Goal: Information Seeking & Learning: Learn about a topic

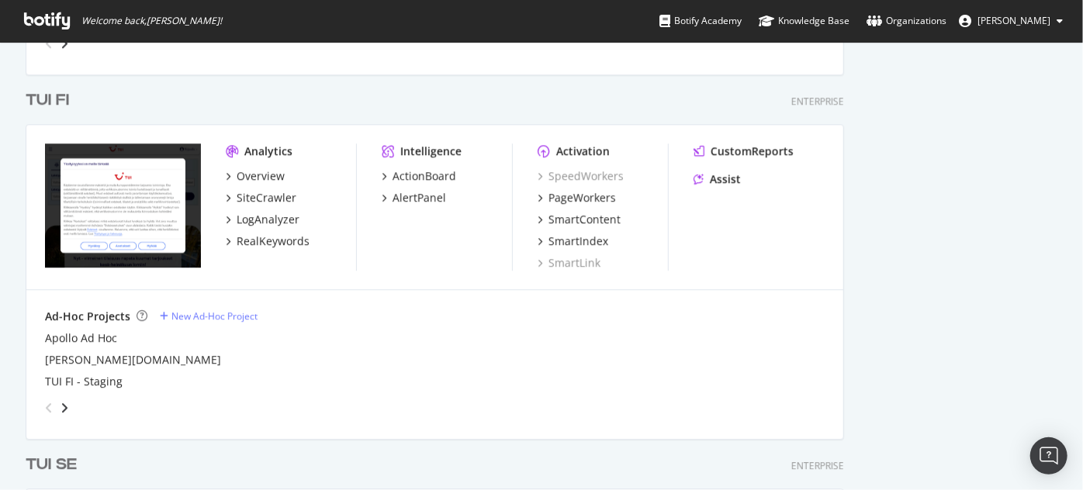
scroll to position [2032, 0]
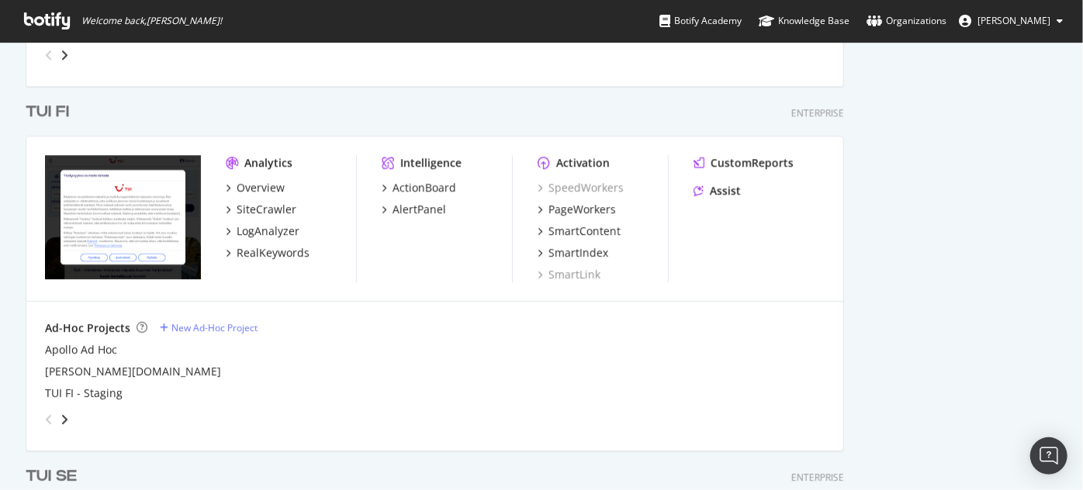
click at [66, 112] on div "TUI FI" at bounding box center [47, 112] width 43 height 22
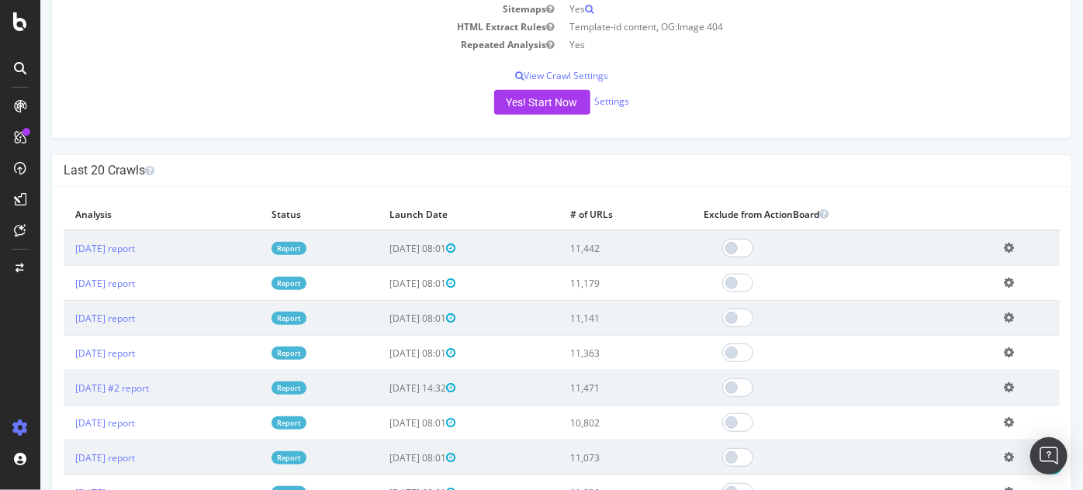
scroll to position [355, 0]
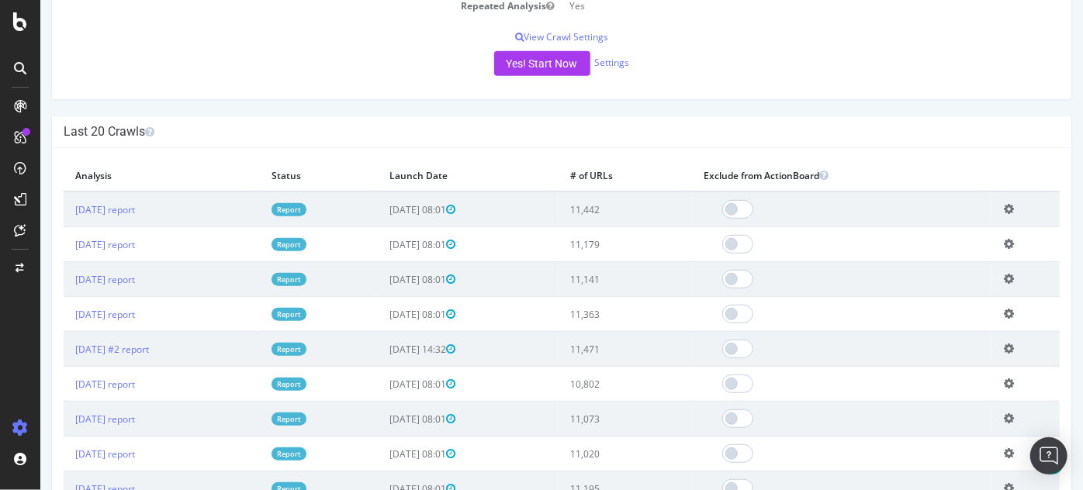
click at [306, 205] on link "Report" at bounding box center [288, 209] width 35 height 13
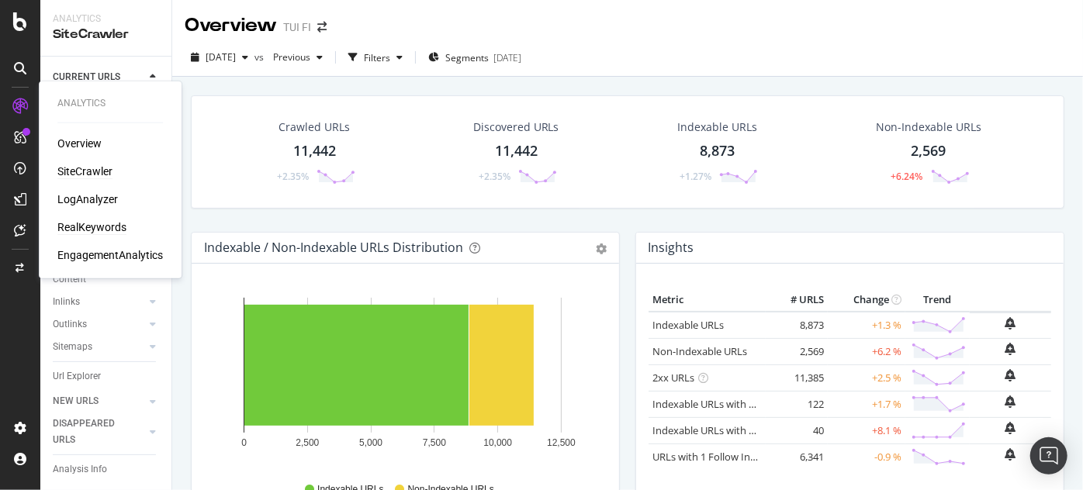
click at [91, 226] on div "RealKeywords" at bounding box center [91, 227] width 69 height 16
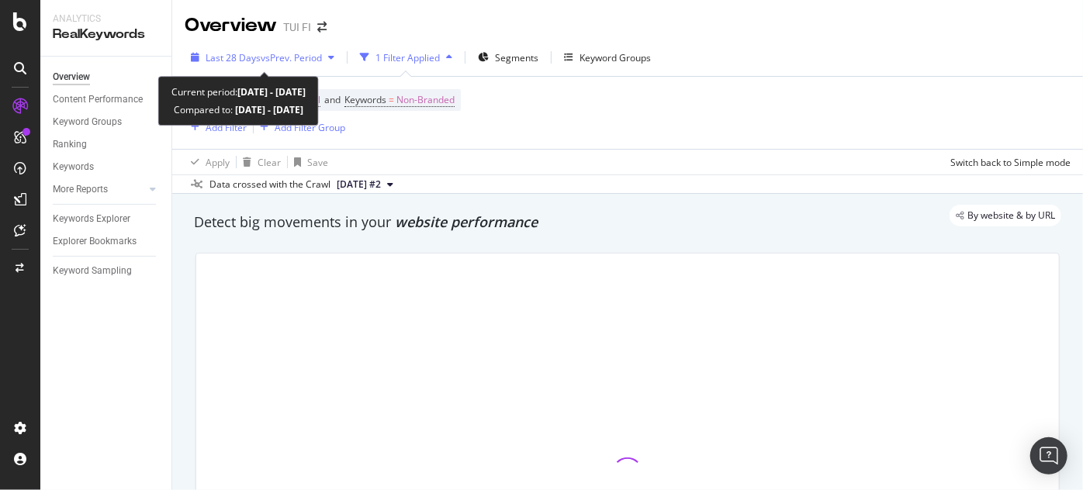
click at [334, 54] on icon "button" at bounding box center [331, 57] width 6 height 9
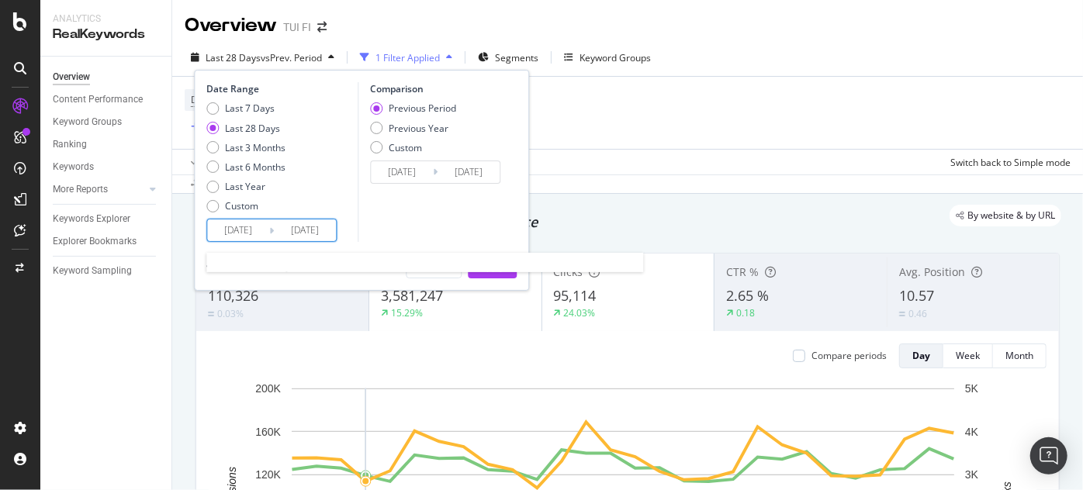
click at [274, 226] on input "[DATE]" at bounding box center [305, 230] width 62 height 22
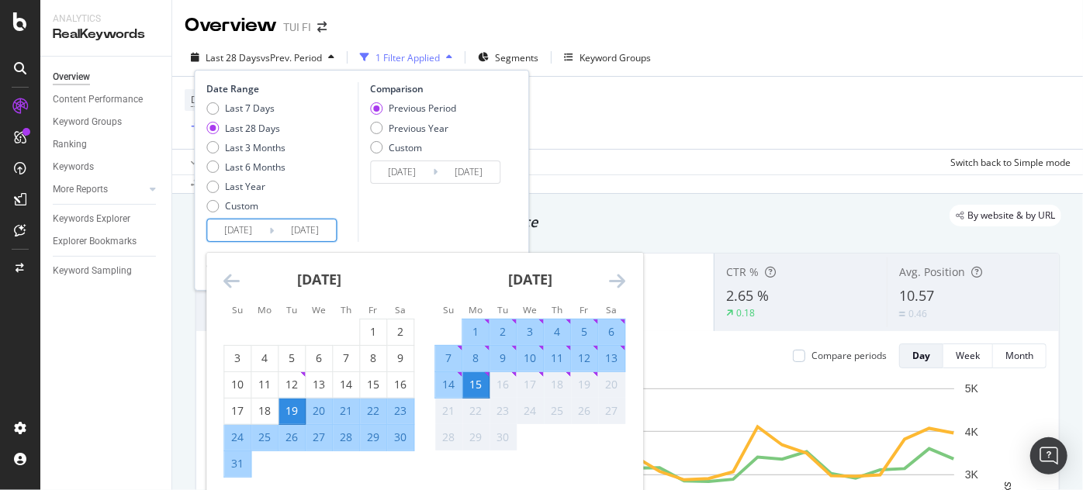
click at [233, 278] on icon "Move backward to switch to the previous month." at bounding box center [231, 280] width 16 height 19
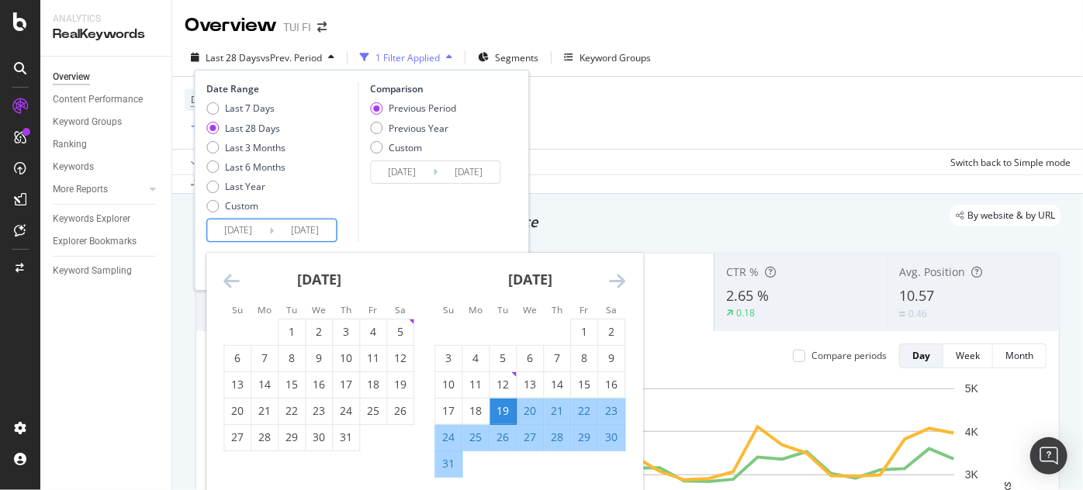
click at [233, 278] on icon "Move backward to switch to the previous month." at bounding box center [231, 280] width 16 height 19
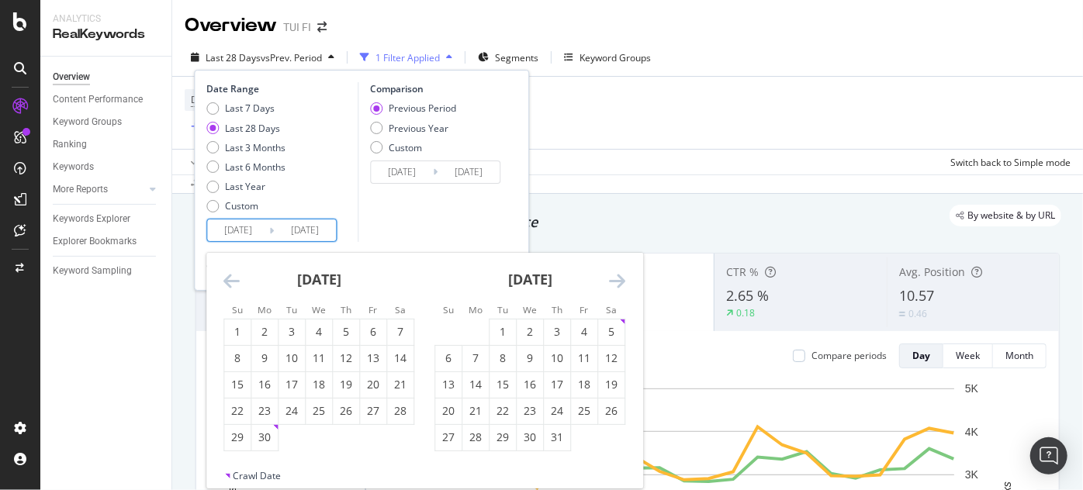
click at [233, 278] on icon "Move backward to switch to the previous month." at bounding box center [231, 280] width 16 height 19
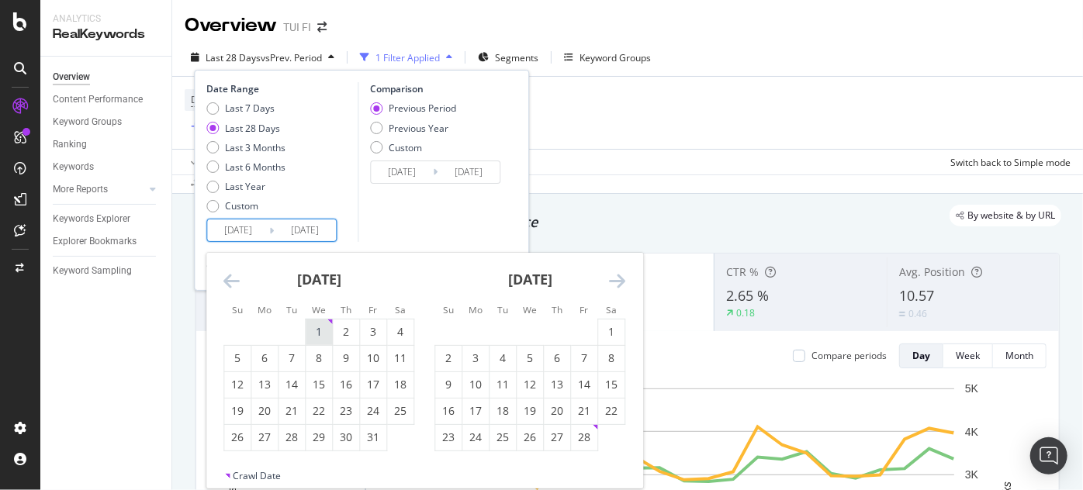
click at [320, 334] on div "1" at bounding box center [319, 332] width 26 height 16
type input "[DATE]"
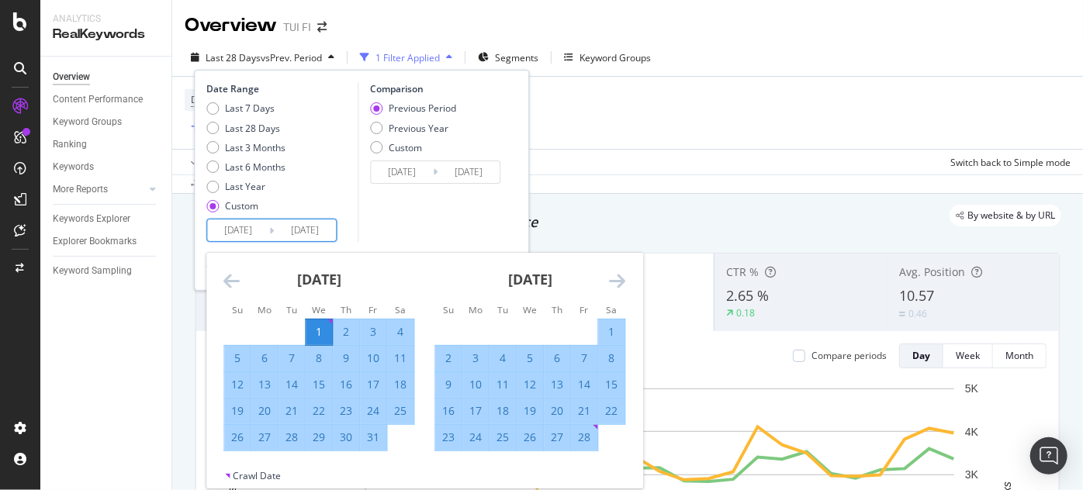
click at [614, 282] on icon "Move forward to switch to the next month." at bounding box center [617, 280] width 16 height 19
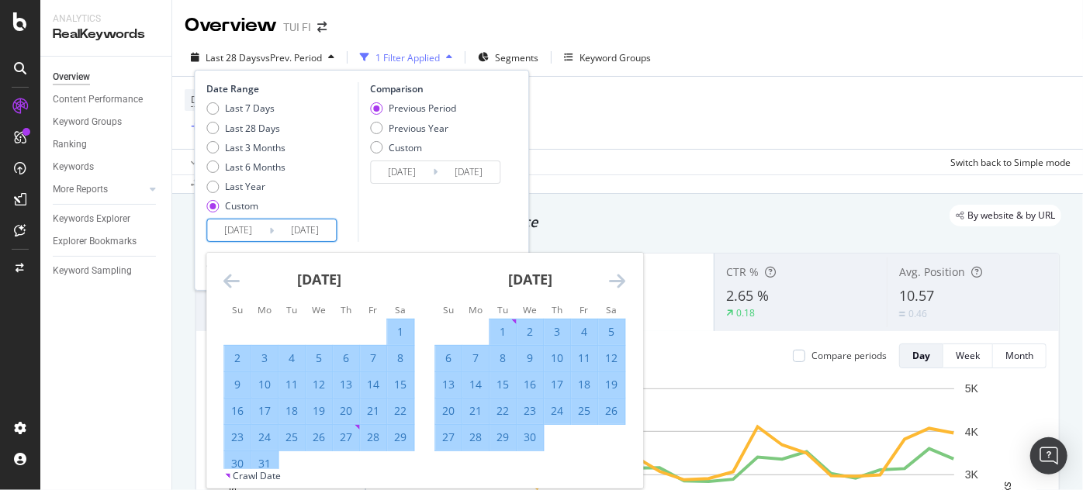
click at [614, 282] on icon "Move forward to switch to the next month." at bounding box center [617, 280] width 16 height 19
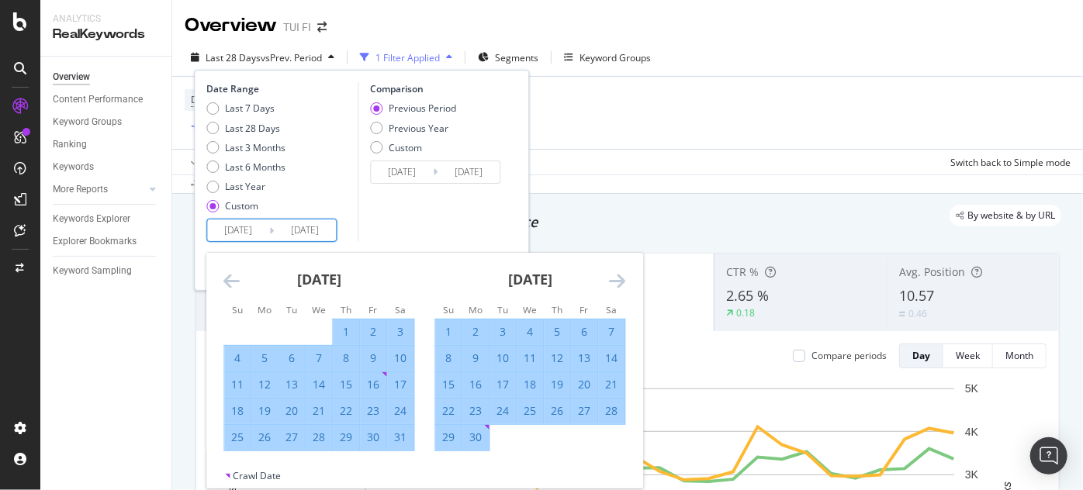
click at [614, 282] on icon "Move forward to switch to the next month." at bounding box center [617, 280] width 16 height 19
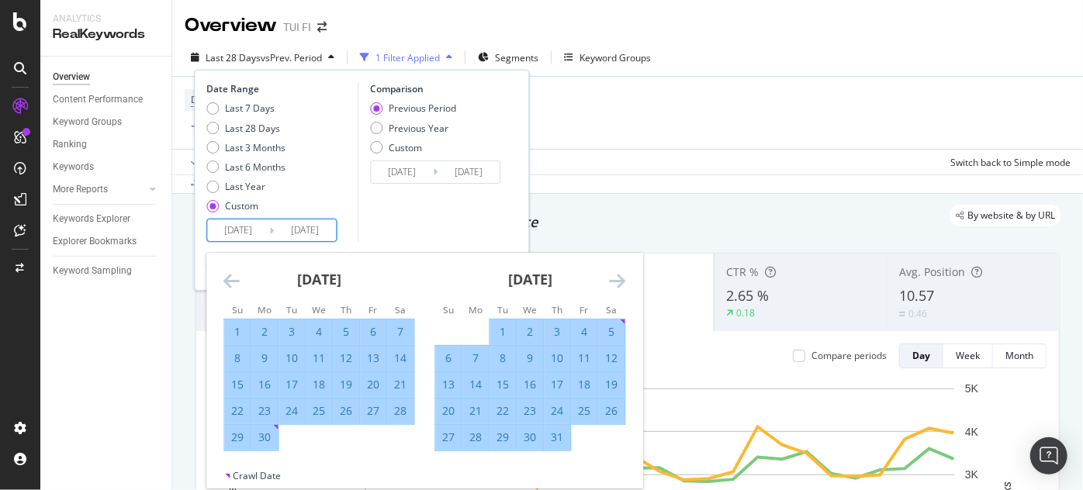
click at [614, 282] on icon "Move forward to switch to the next month." at bounding box center [617, 280] width 16 height 19
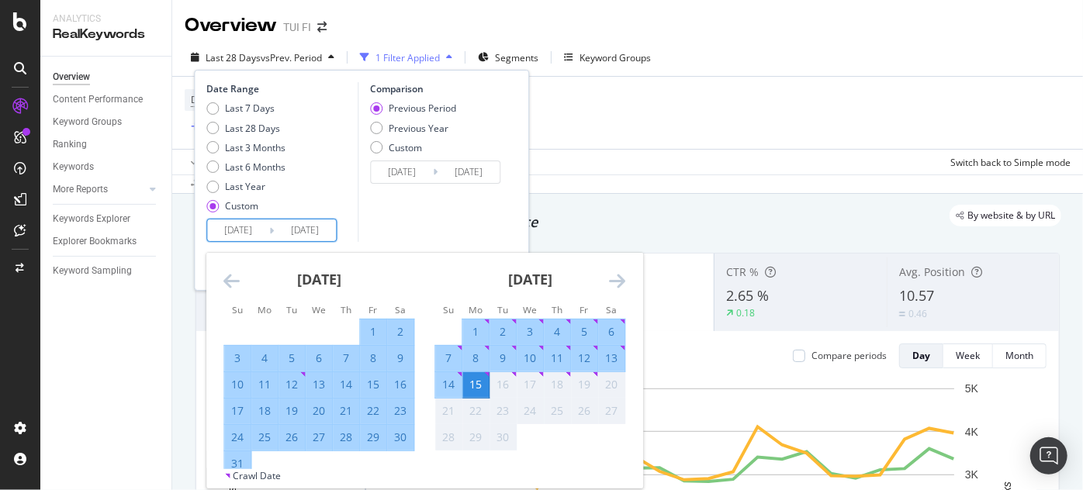
click at [614, 282] on icon "Move forward to switch to the next month." at bounding box center [617, 280] width 16 height 19
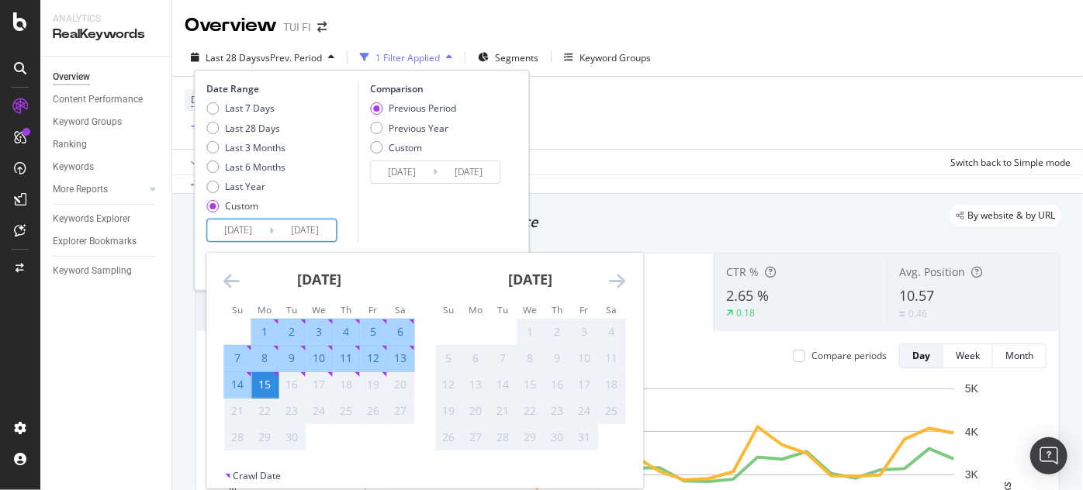
click at [614, 282] on icon "Move forward to switch to the next month." at bounding box center [617, 280] width 16 height 19
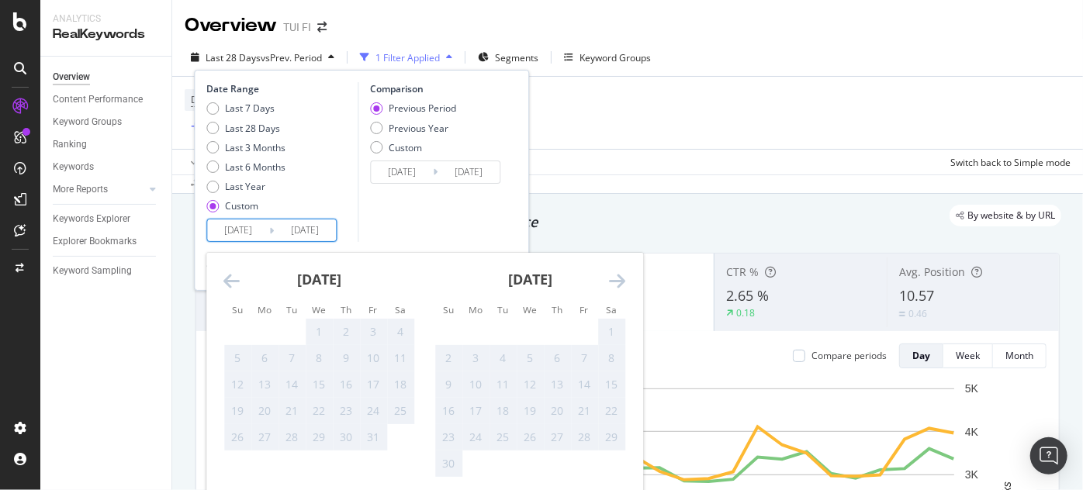
click at [614, 282] on icon "Move forward to switch to the next month." at bounding box center [617, 280] width 16 height 19
click at [232, 278] on icon "Move backward to switch to the previous month." at bounding box center [231, 280] width 16 height 19
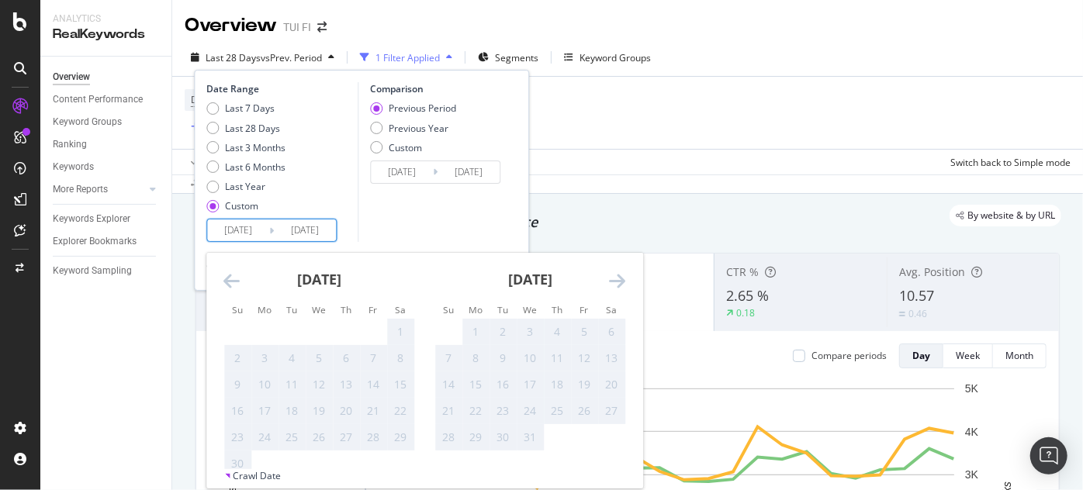
click at [232, 278] on icon "Move backward to switch to the previous month." at bounding box center [231, 280] width 16 height 19
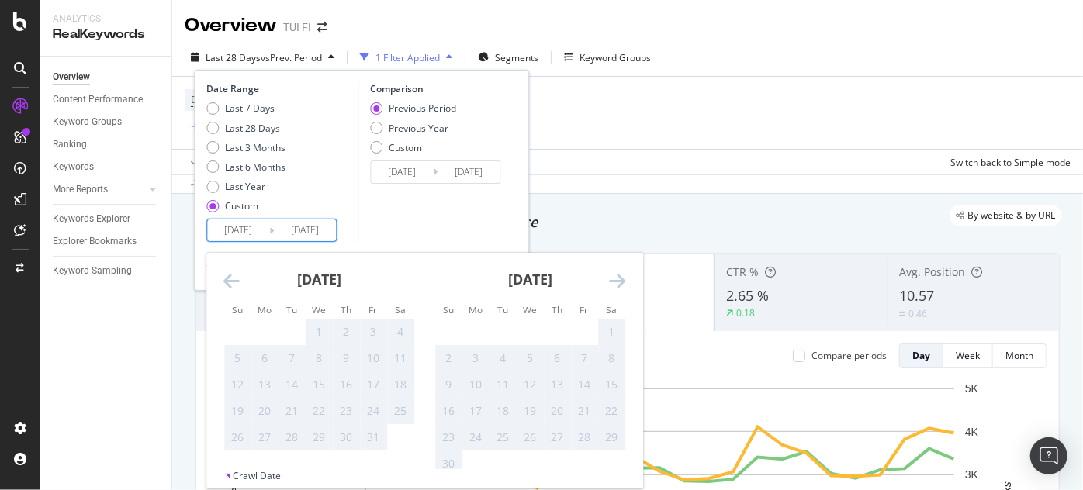
click at [232, 278] on icon "Move backward to switch to the previous month." at bounding box center [231, 280] width 16 height 19
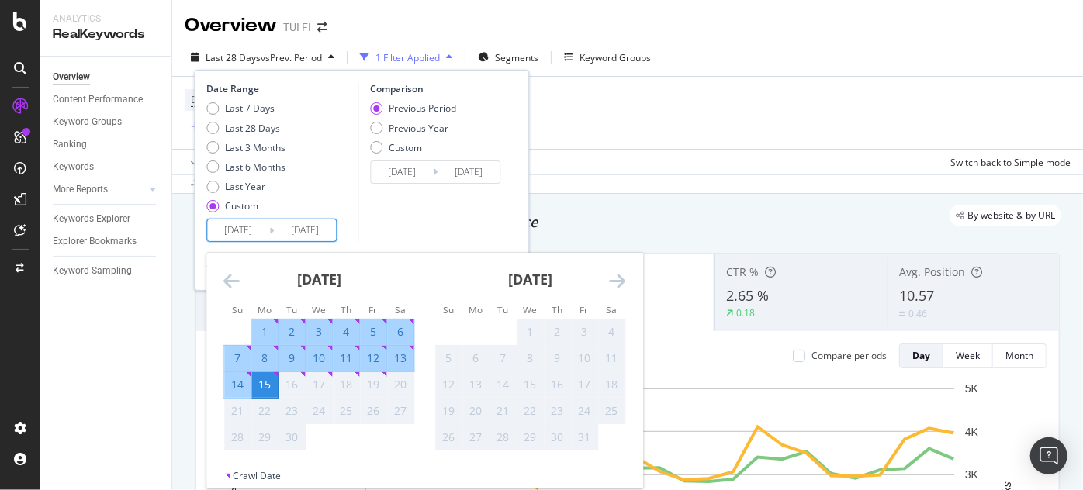
click at [232, 388] on div "14" at bounding box center [237, 385] width 26 height 16
type input "[DATE]"
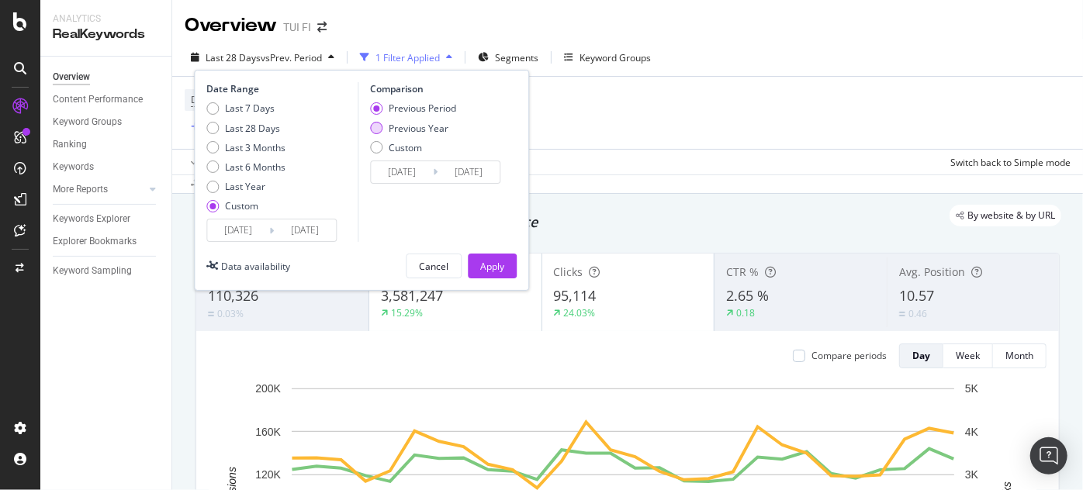
click at [381, 126] on div "Previous Year" at bounding box center [376, 128] width 12 height 12
type input "[DATE]"
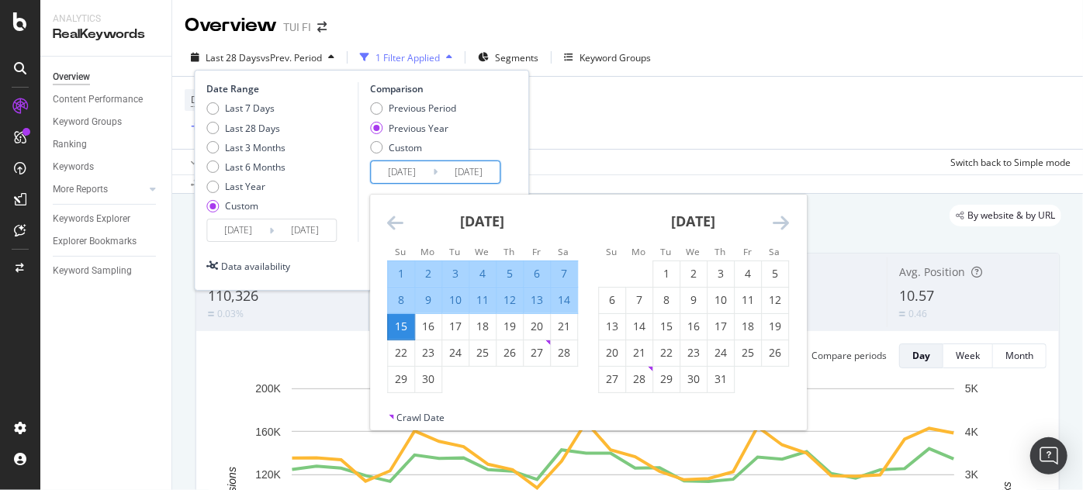
click at [420, 171] on input "[DATE]" at bounding box center [402, 172] width 62 height 22
click at [391, 221] on icon "Move backward to switch to the previous month." at bounding box center [395, 222] width 16 height 19
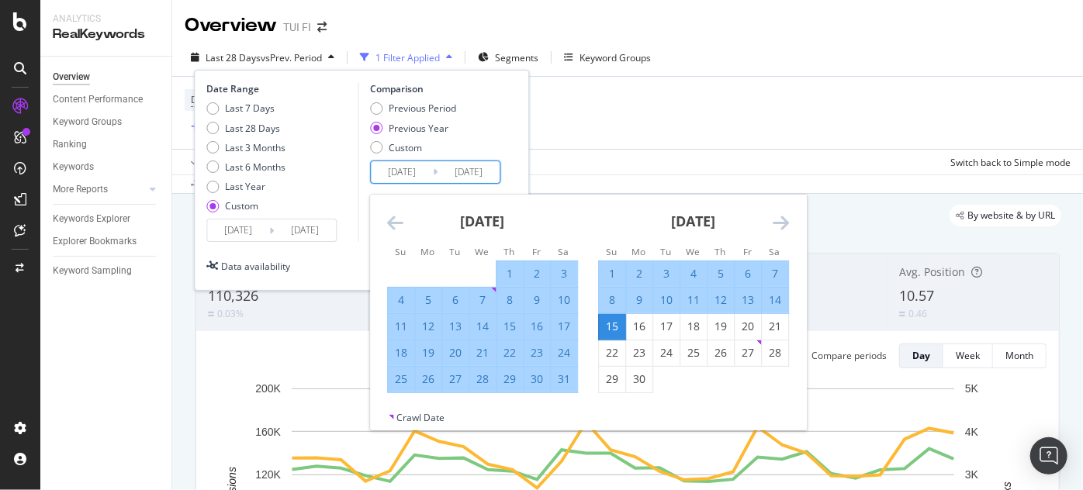
click at [391, 221] on icon "Move backward to switch to the previous month." at bounding box center [395, 222] width 16 height 19
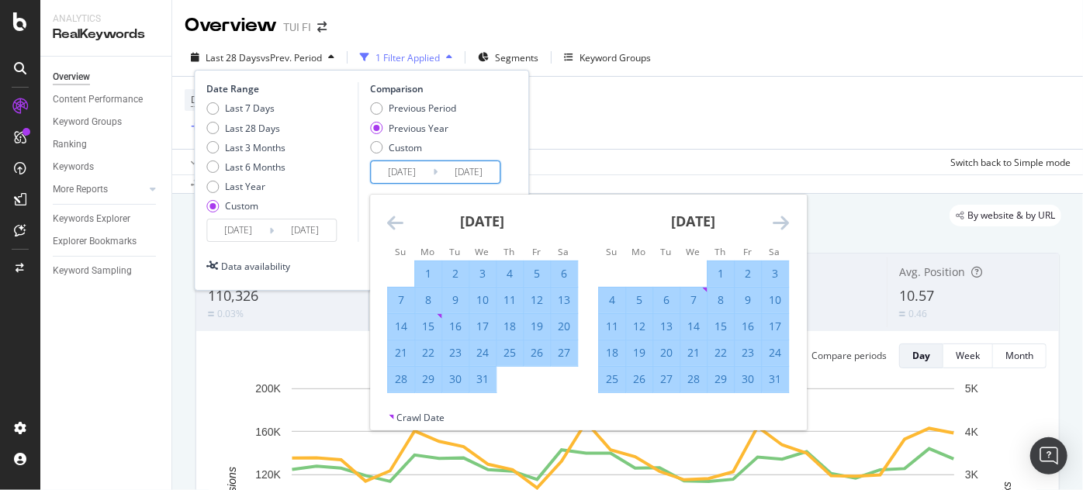
click at [391, 221] on icon "Move backward to switch to the previous month." at bounding box center [395, 222] width 16 height 19
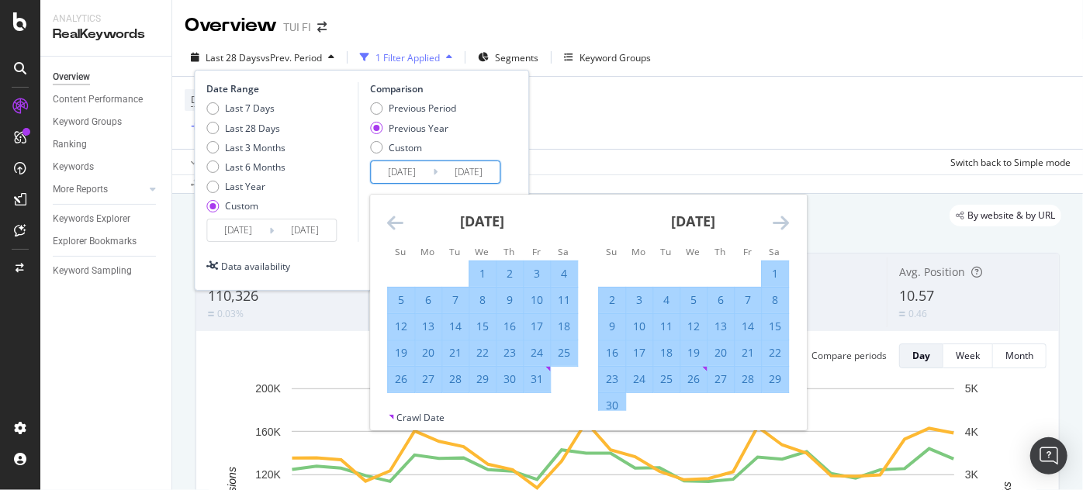
click at [391, 221] on icon "Move backward to switch to the previous month." at bounding box center [395, 222] width 16 height 19
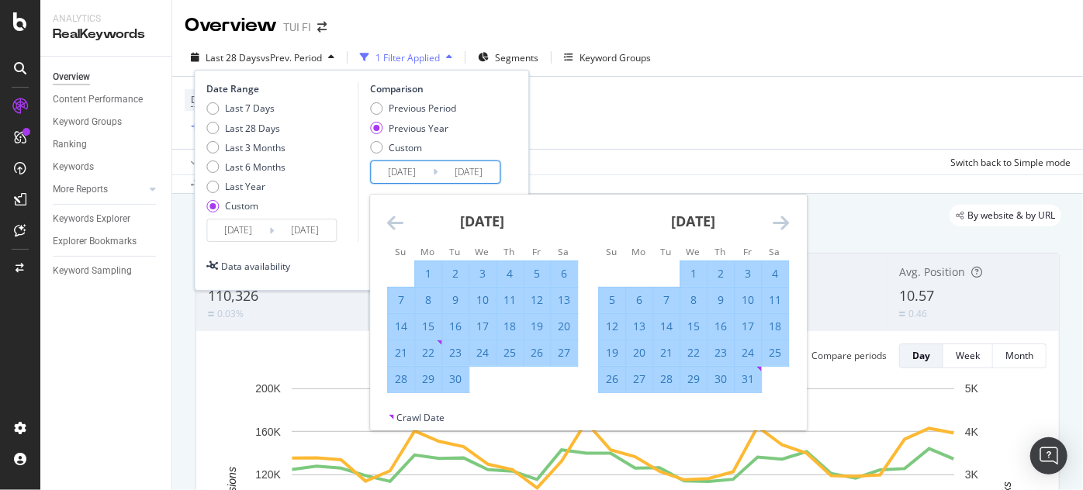
click at [391, 221] on icon "Move backward to switch to the previous month." at bounding box center [395, 222] width 16 height 19
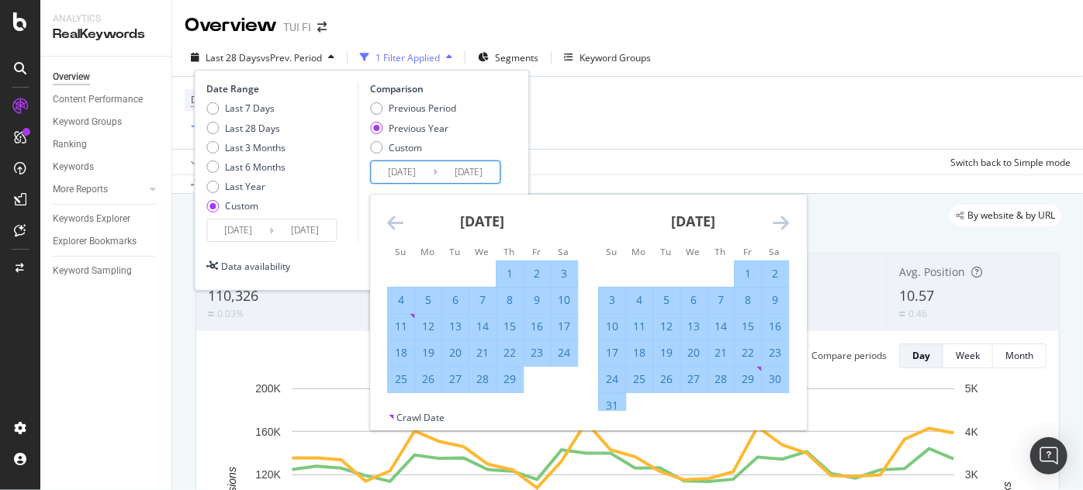
click at [391, 221] on icon "Move backward to switch to the previous month." at bounding box center [395, 222] width 16 height 19
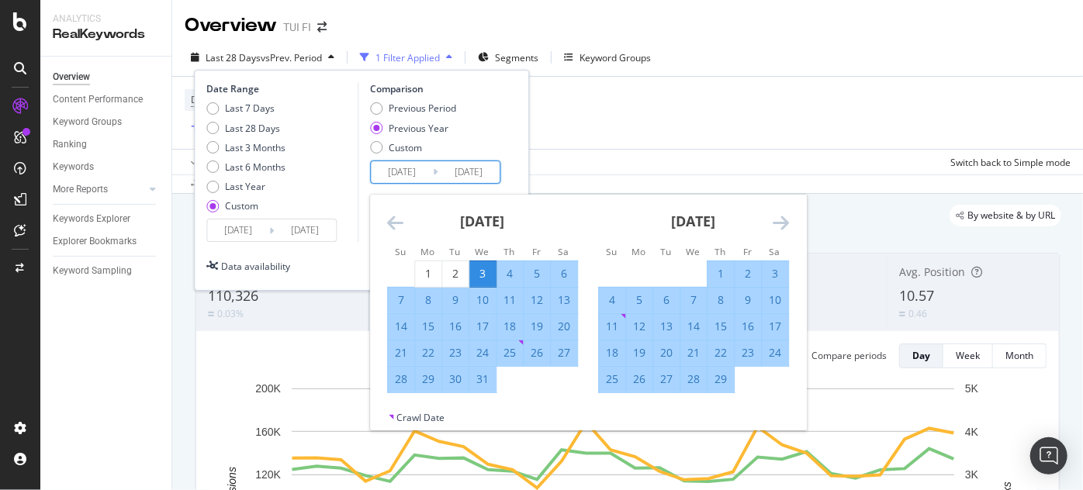
click at [391, 221] on icon "Move backward to switch to the previous month." at bounding box center [395, 222] width 16 height 19
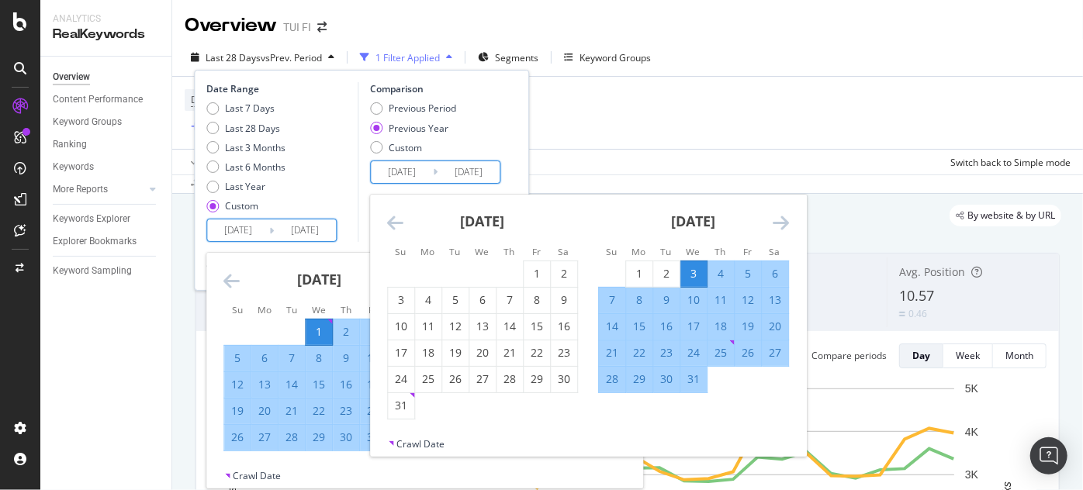
click at [253, 235] on input "[DATE]" at bounding box center [238, 230] width 62 height 22
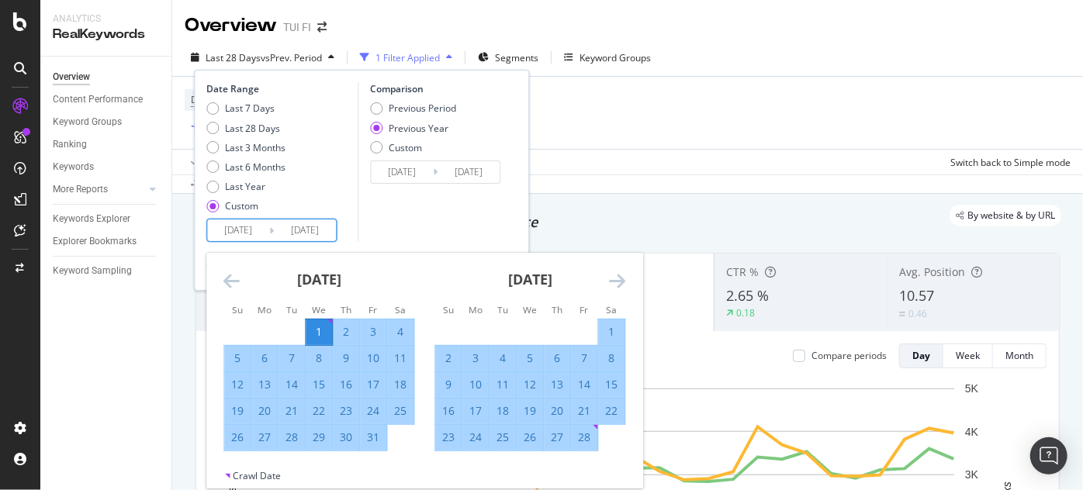
click at [407, 202] on div "Comparison Previous Period Previous Year Custom [DATE] Navigate forward to inte…" at bounding box center [430, 162] width 147 height 160
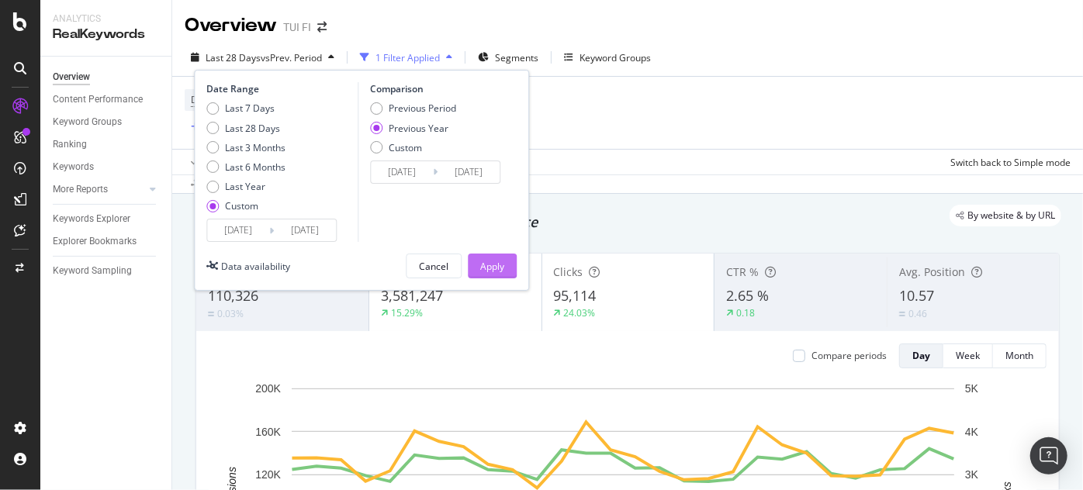
click at [492, 261] on div "Apply" at bounding box center [492, 266] width 24 height 13
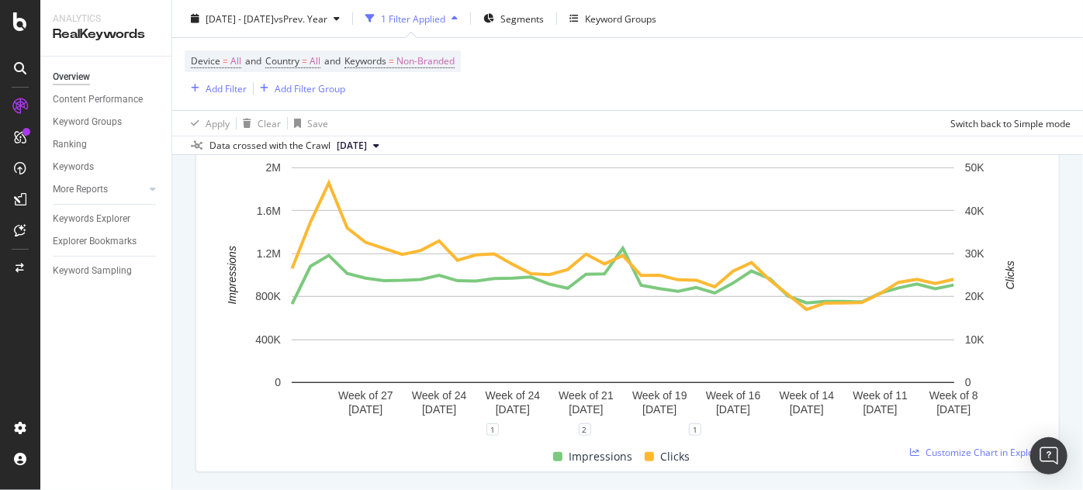
scroll to position [51, 0]
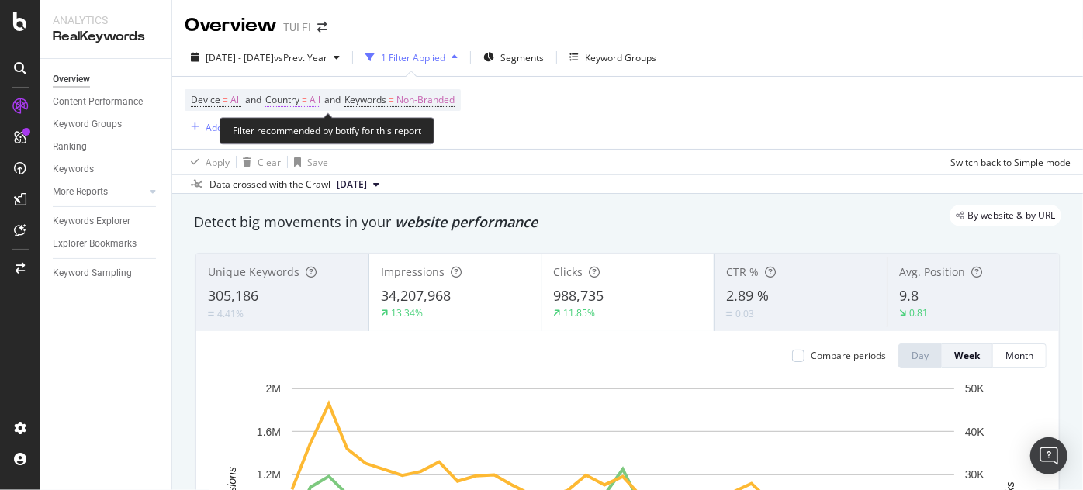
click at [299, 98] on span "Country" at bounding box center [282, 99] width 34 height 13
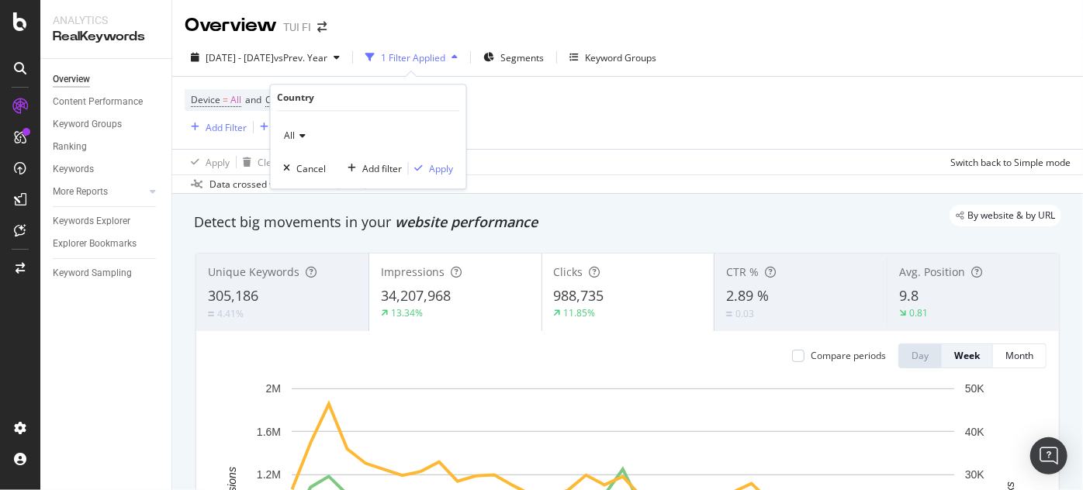
click at [304, 128] on div "All" at bounding box center [368, 136] width 171 height 25
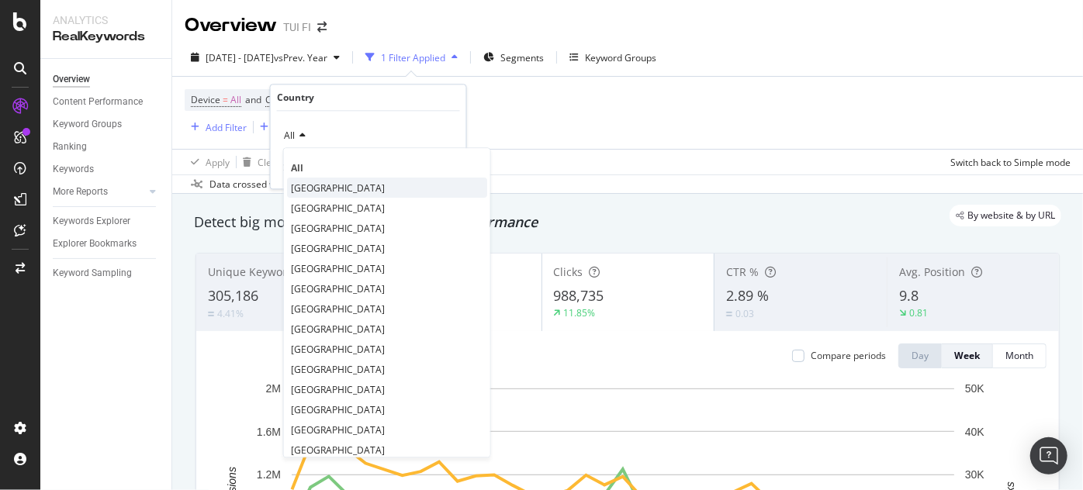
click at [316, 181] on span "[GEOGRAPHIC_DATA]" at bounding box center [338, 187] width 94 height 13
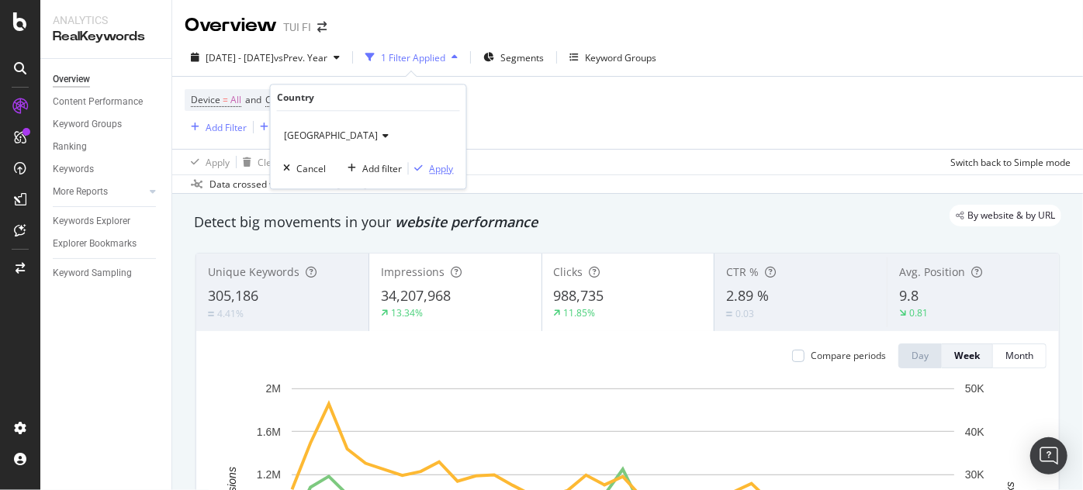
click at [433, 165] on div "Apply" at bounding box center [442, 168] width 24 height 13
